Goal: Information Seeking & Learning: Understand process/instructions

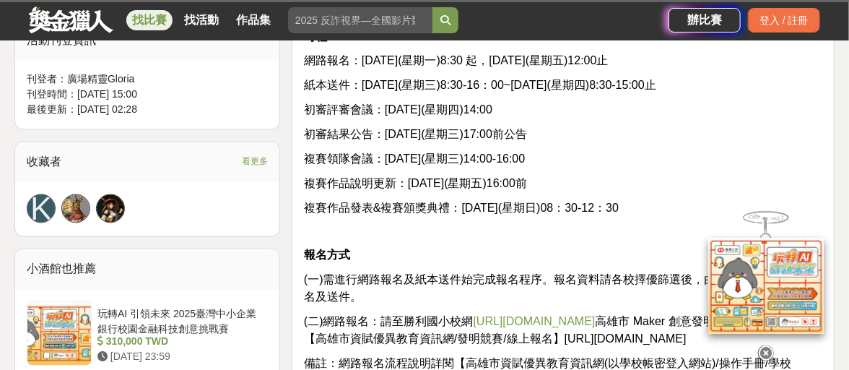
scroll to position [1011, 0]
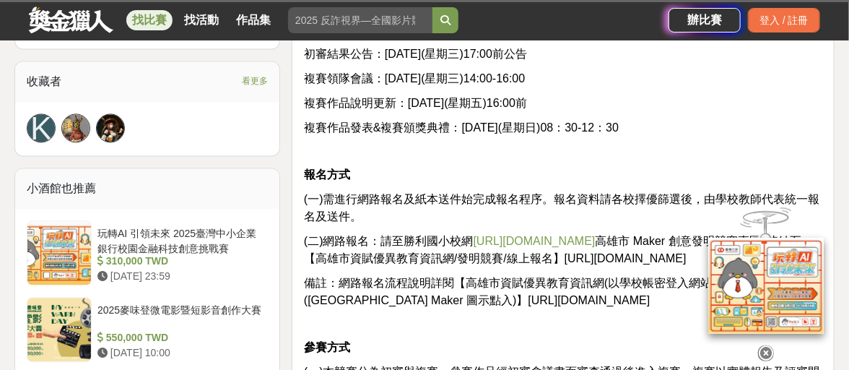
click at [501, 236] on link "[URL][DOMAIN_NAME]" at bounding box center [535, 241] width 122 height 12
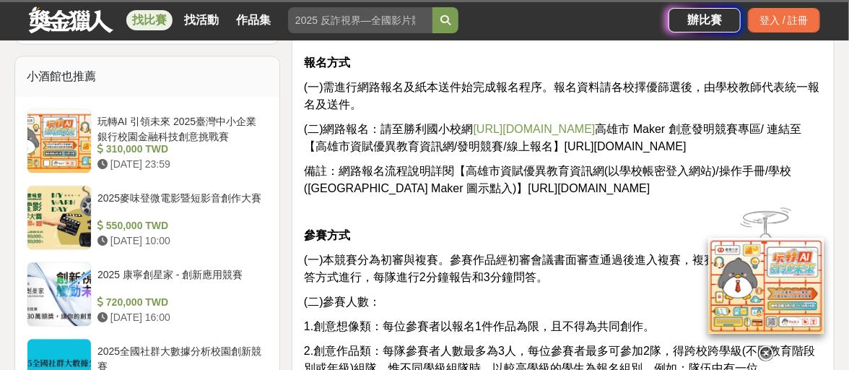
scroll to position [1156, 0]
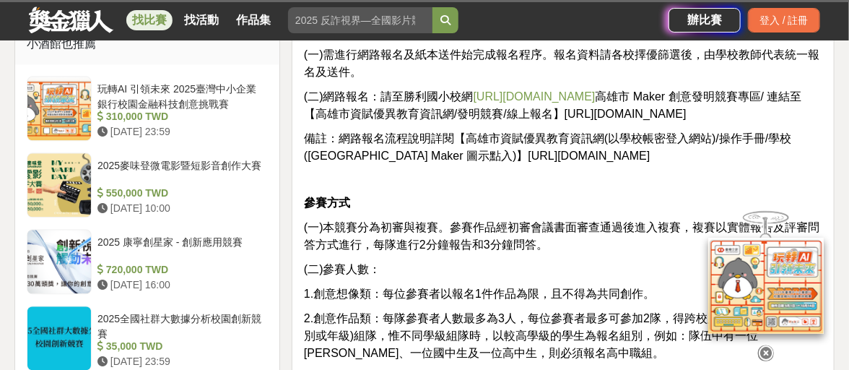
drag, startPoint x: 578, startPoint y: 111, endPoint x: 730, endPoint y: 109, distance: 152.4
click at [730, 109] on p "(二)網路報名：請至勝利國小校網 [URL][DOMAIN_NAME] [GEOGRAPHIC_DATA] Maker 創意發明競賽專區/ 連結至【高雄市資賦…" at bounding box center [563, 105] width 519 height 35
copy span "[URL][DOMAIN_NAME]"
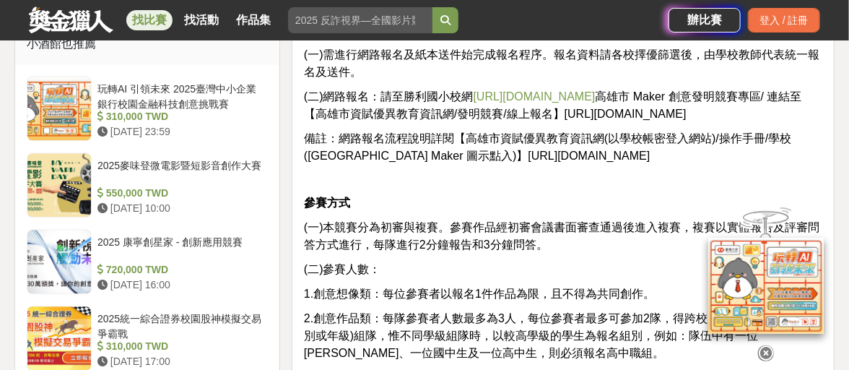
click at [413, 152] on span "備註：網路報名流程說明詳閱【高雄市資賦優異教育資訊網(以學校帳密登入網站)/操作手冊/學校([GEOGRAPHIC_DATA] Maker 圖示點入)】[UR…" at bounding box center [548, 147] width 488 height 30
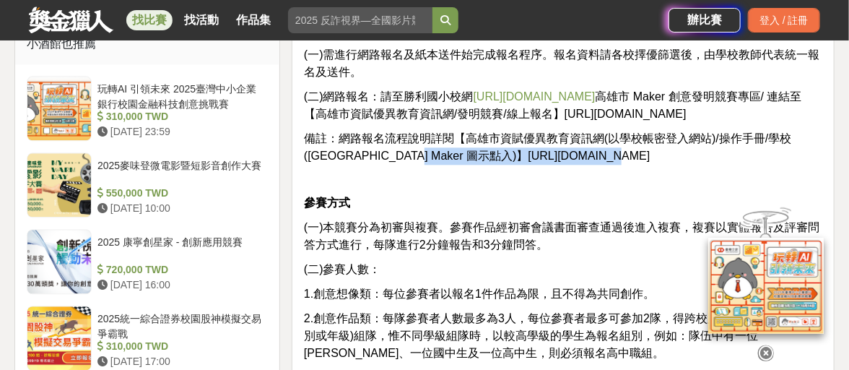
drag, startPoint x: 412, startPoint y: 154, endPoint x: 563, endPoint y: 153, distance: 151.7
click at [563, 153] on p "備註：網路報名流程說明詳閱【高雄市資賦優異教育資訊網(以學校帳密登入網站)/操作手冊/學校([GEOGRAPHIC_DATA] Maker 圖示點入)】[UR…" at bounding box center [563, 147] width 519 height 35
